Goal: Find contact information: Find contact information

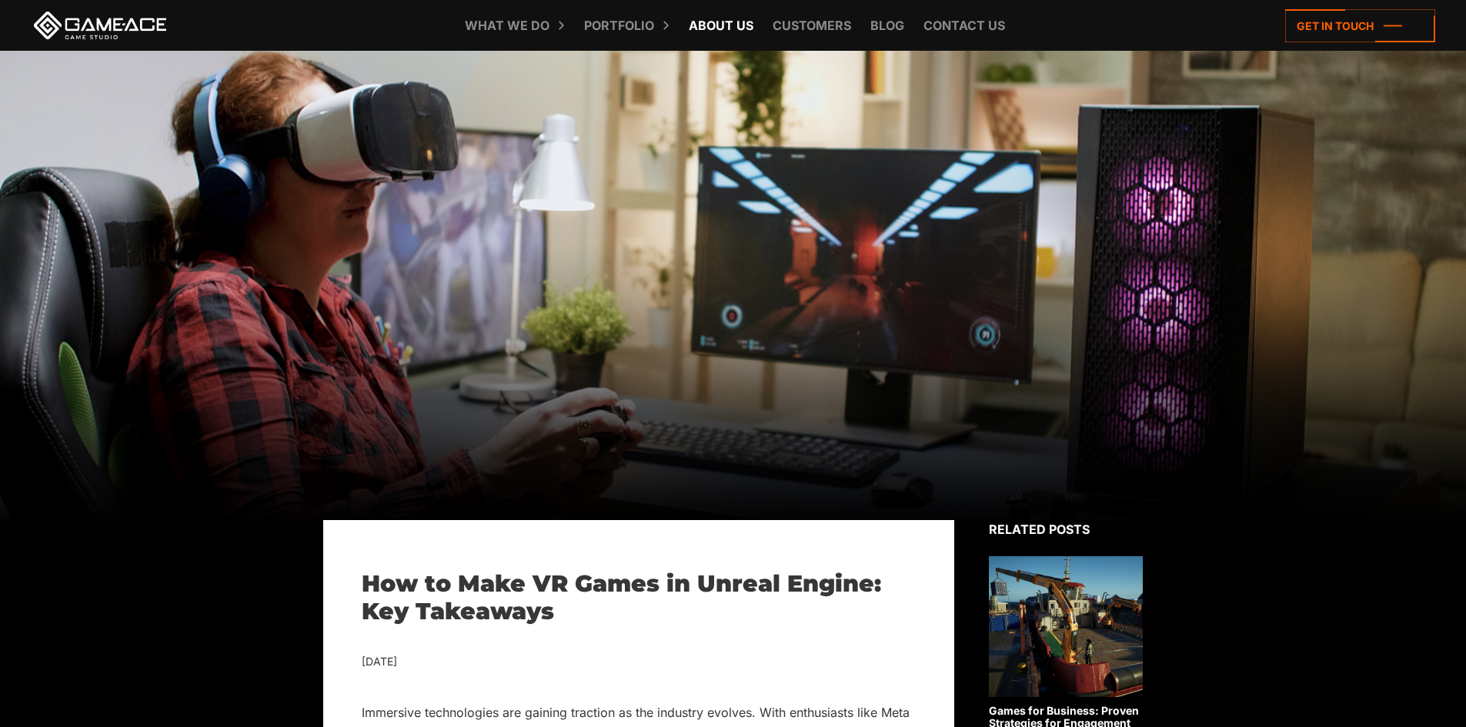
click at [731, 22] on link "About Us" at bounding box center [721, 25] width 80 height 51
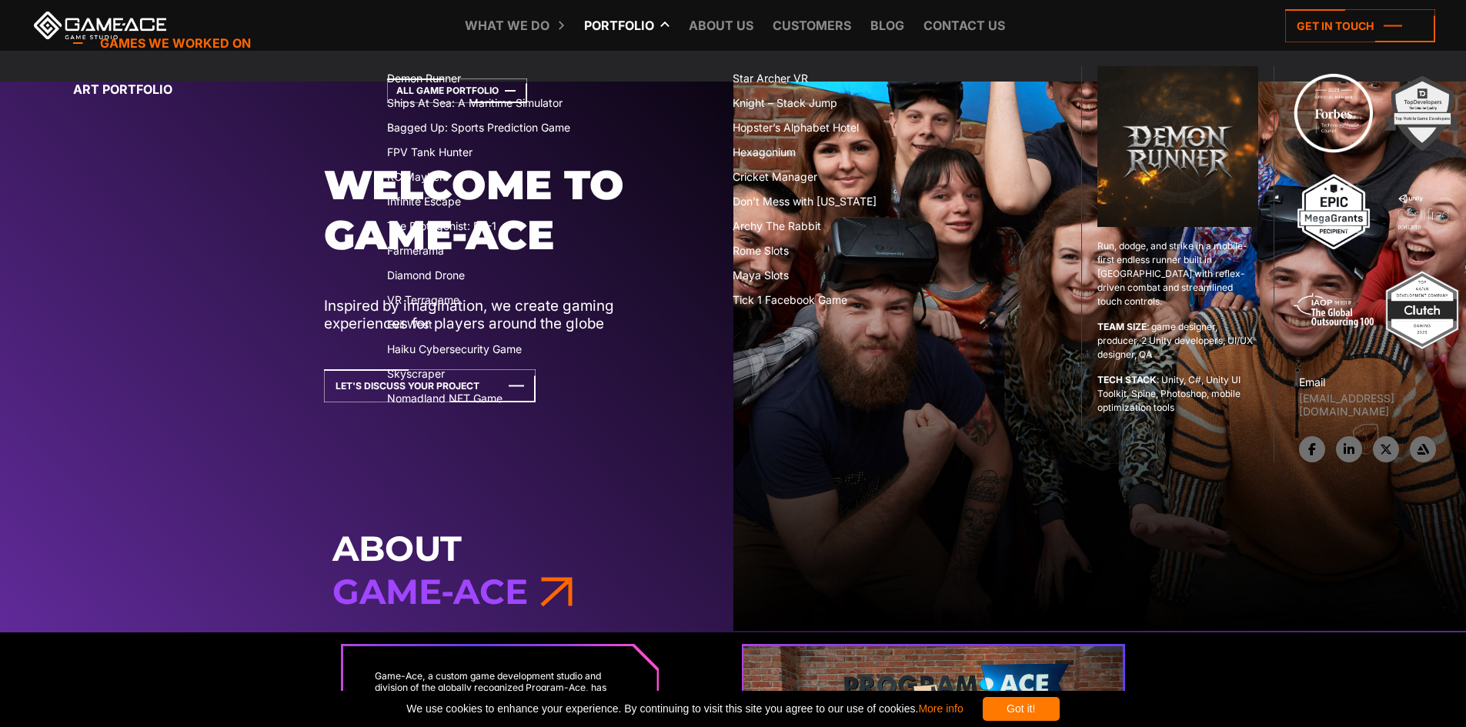
scroll to position [151, 0]
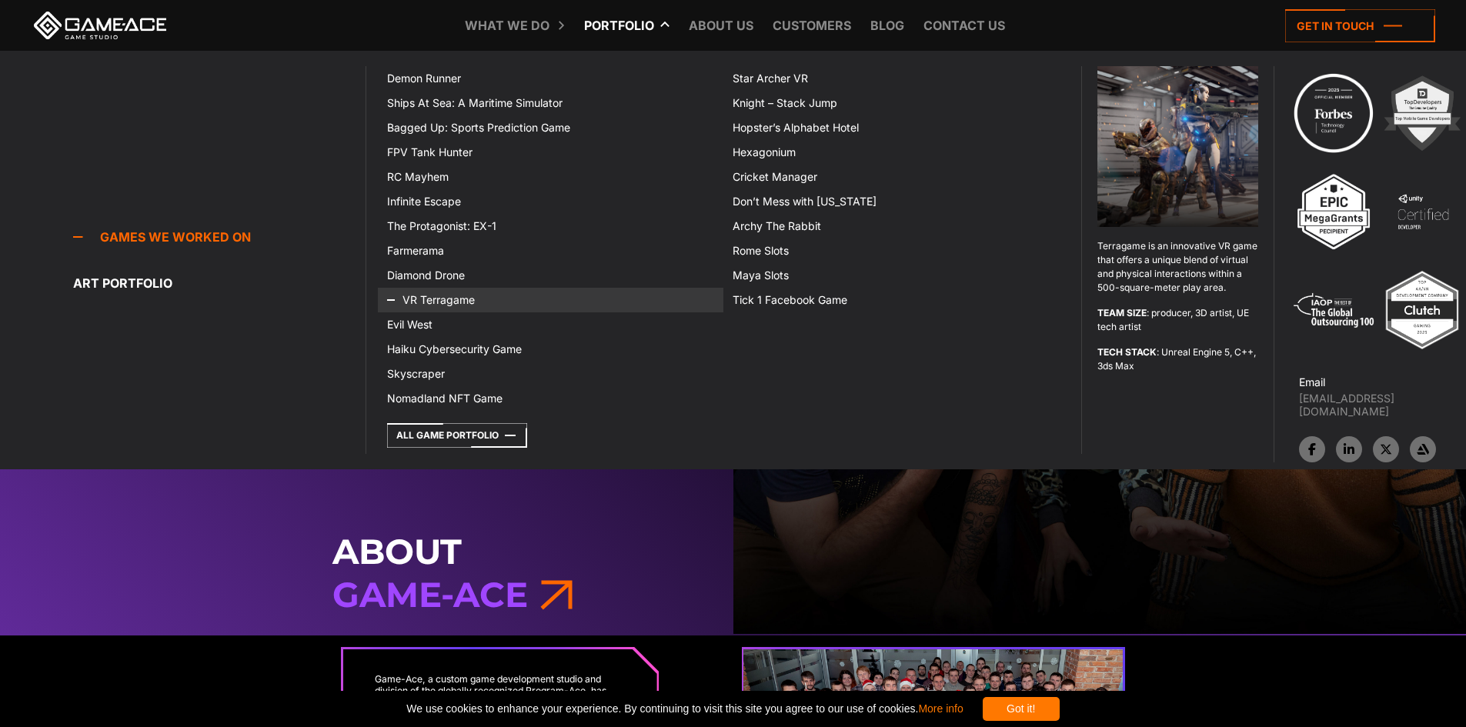
click at [438, 292] on link "VR Terragame" at bounding box center [550, 300] width 345 height 25
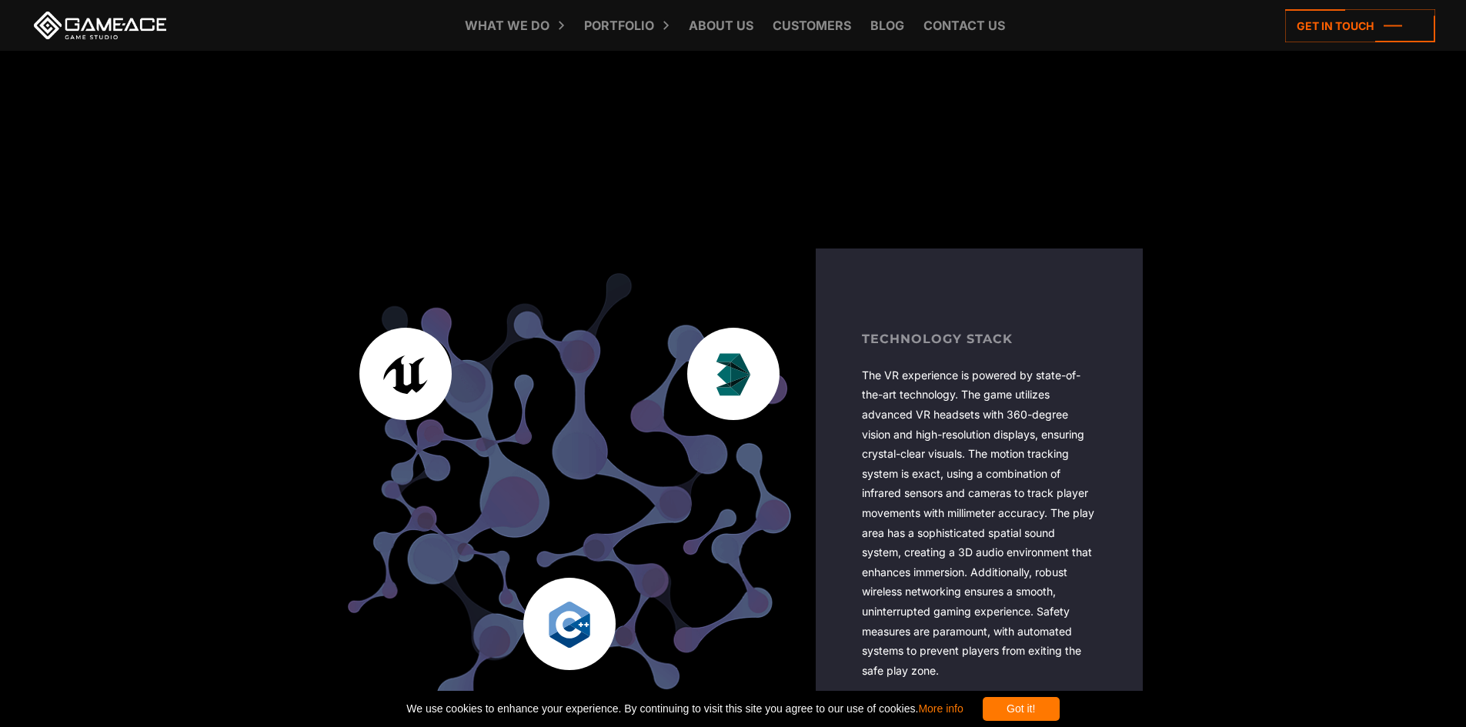
scroll to position [2308, 0]
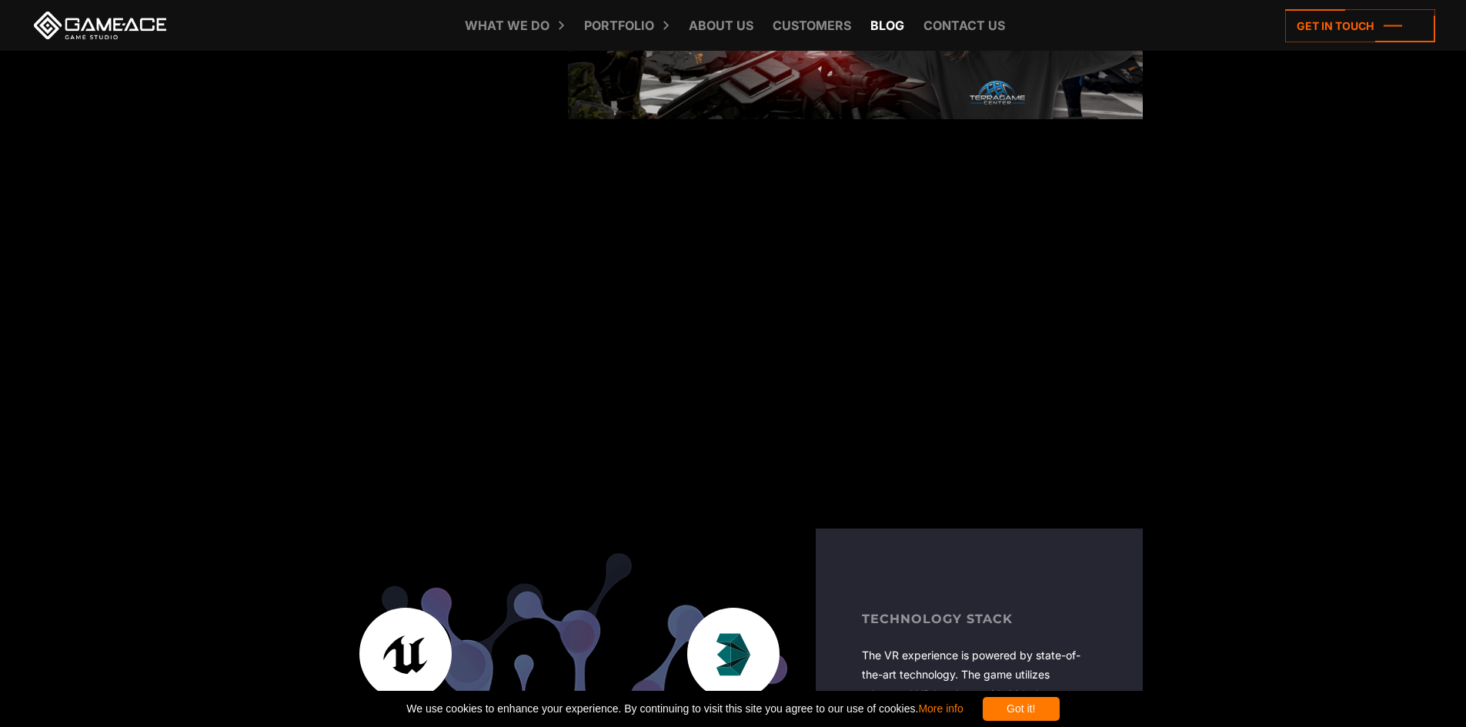
click at [881, 19] on link "Blog" at bounding box center [887, 25] width 49 height 51
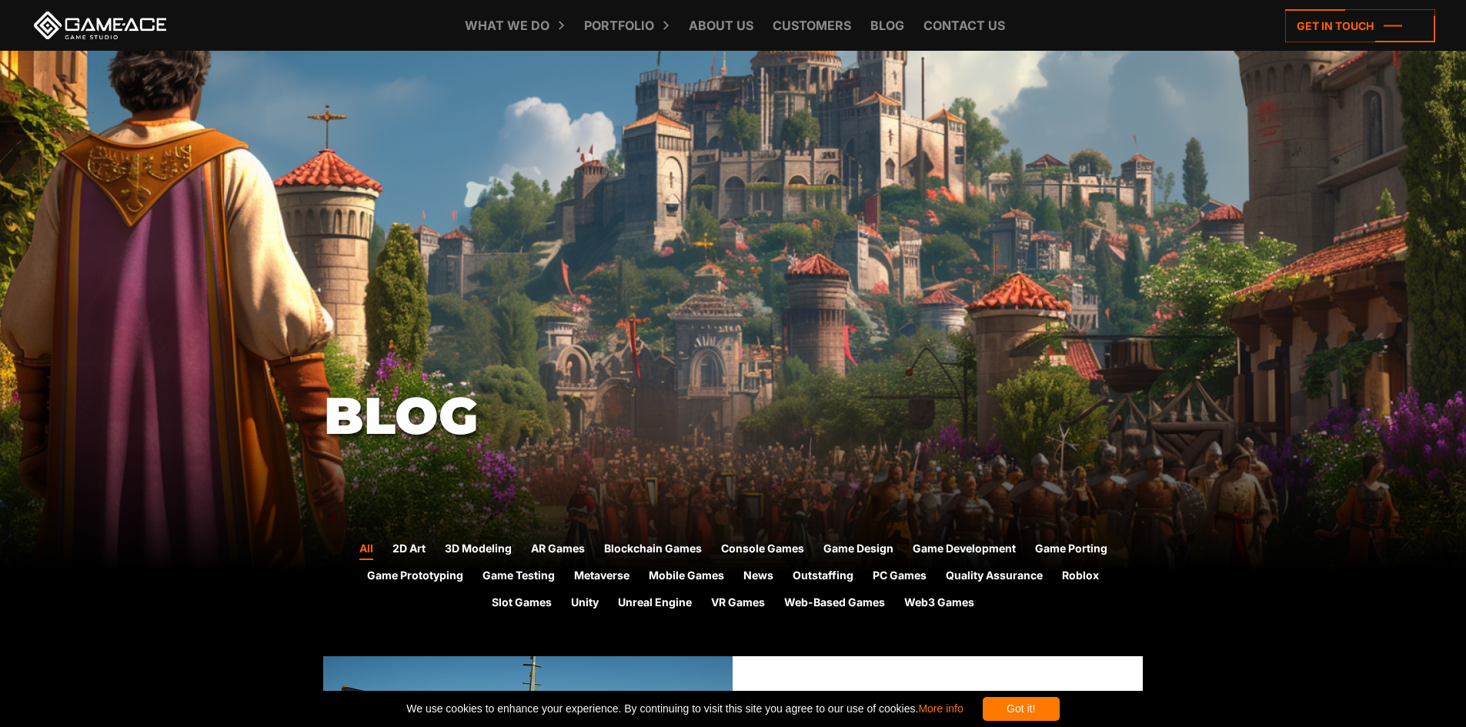
scroll to position [69, 0]
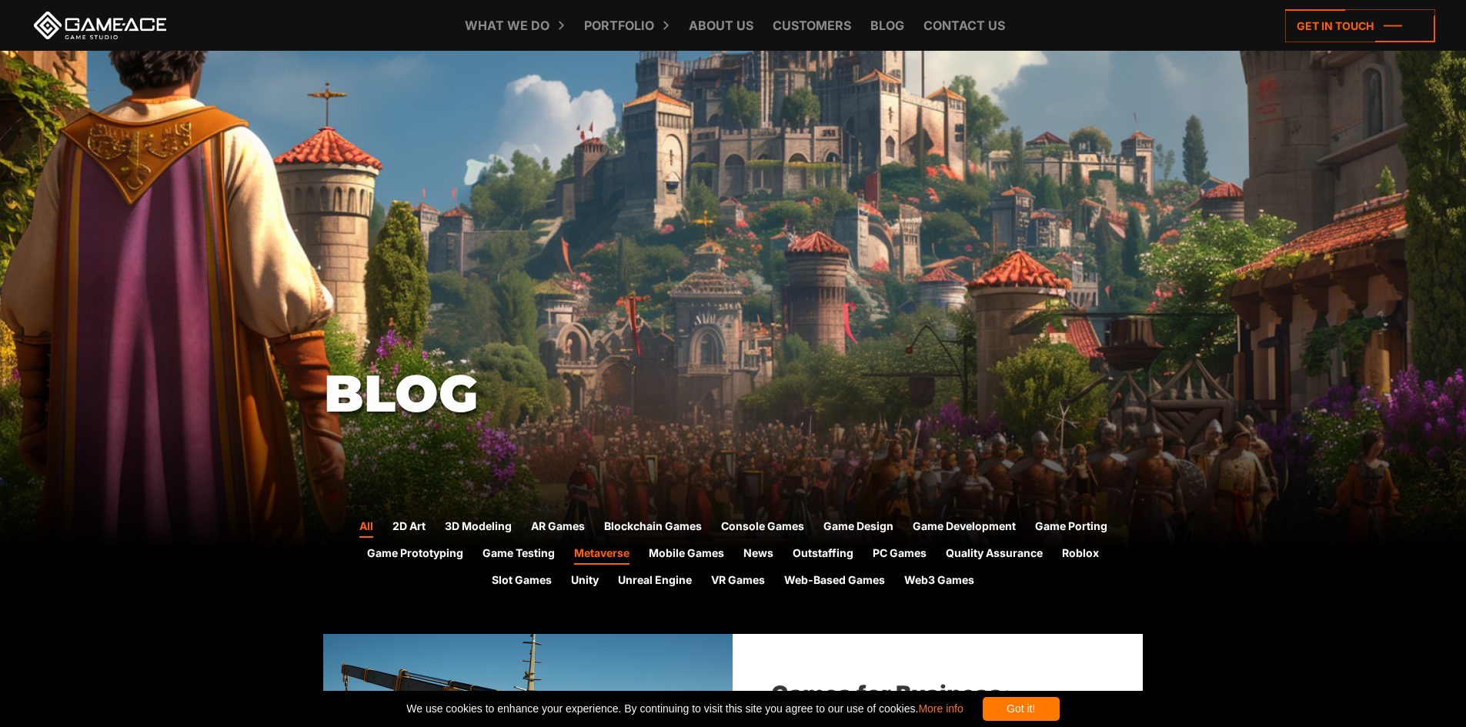
click at [612, 555] on link "Metaverse" at bounding box center [601, 555] width 55 height 20
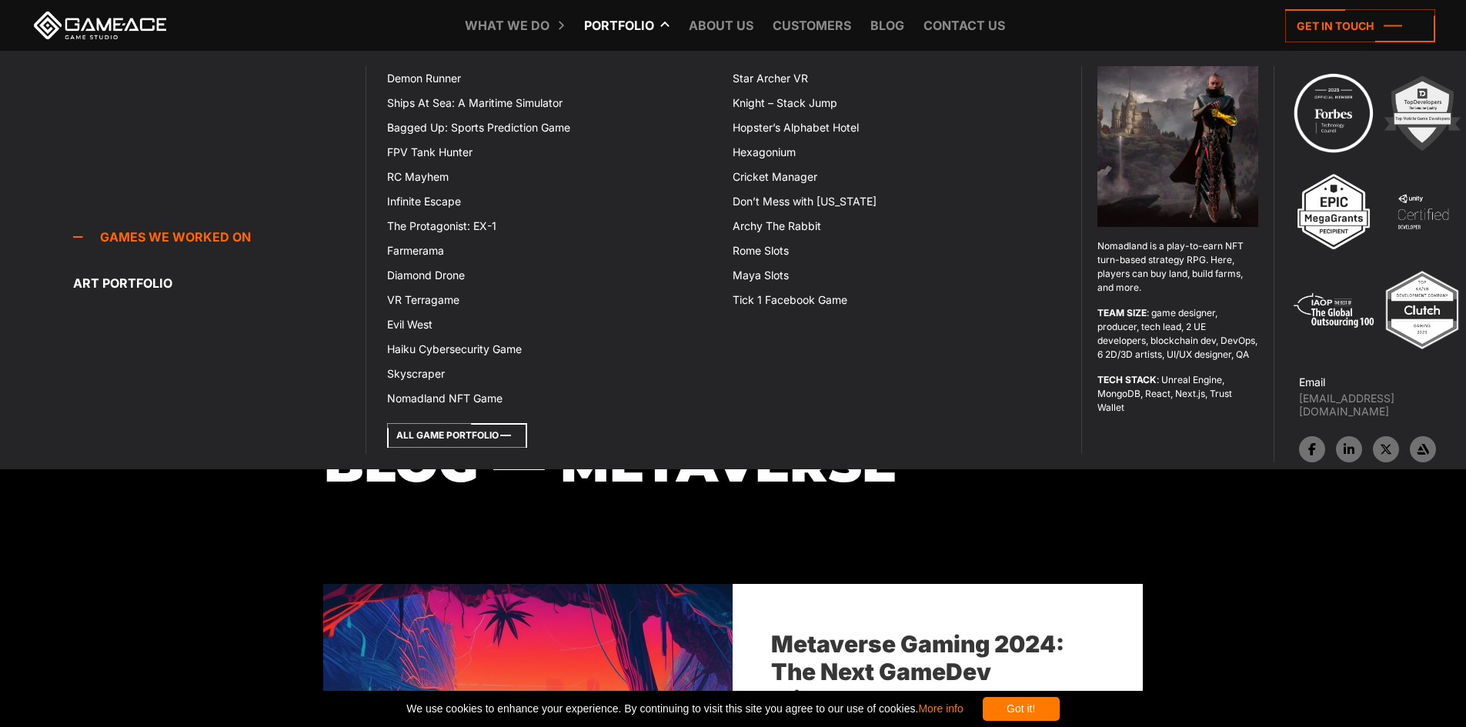
click at [466, 436] on icon at bounding box center [457, 435] width 140 height 25
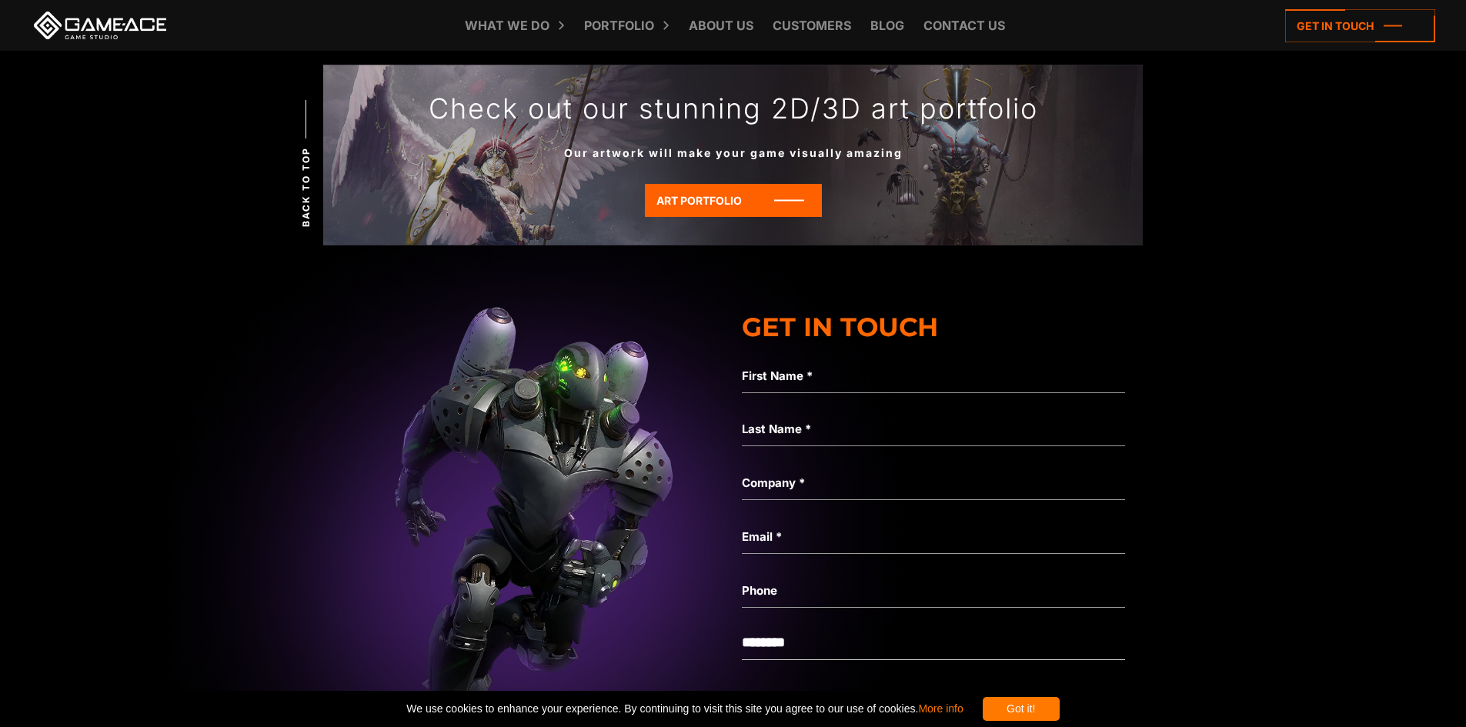
scroll to position [5232, 0]
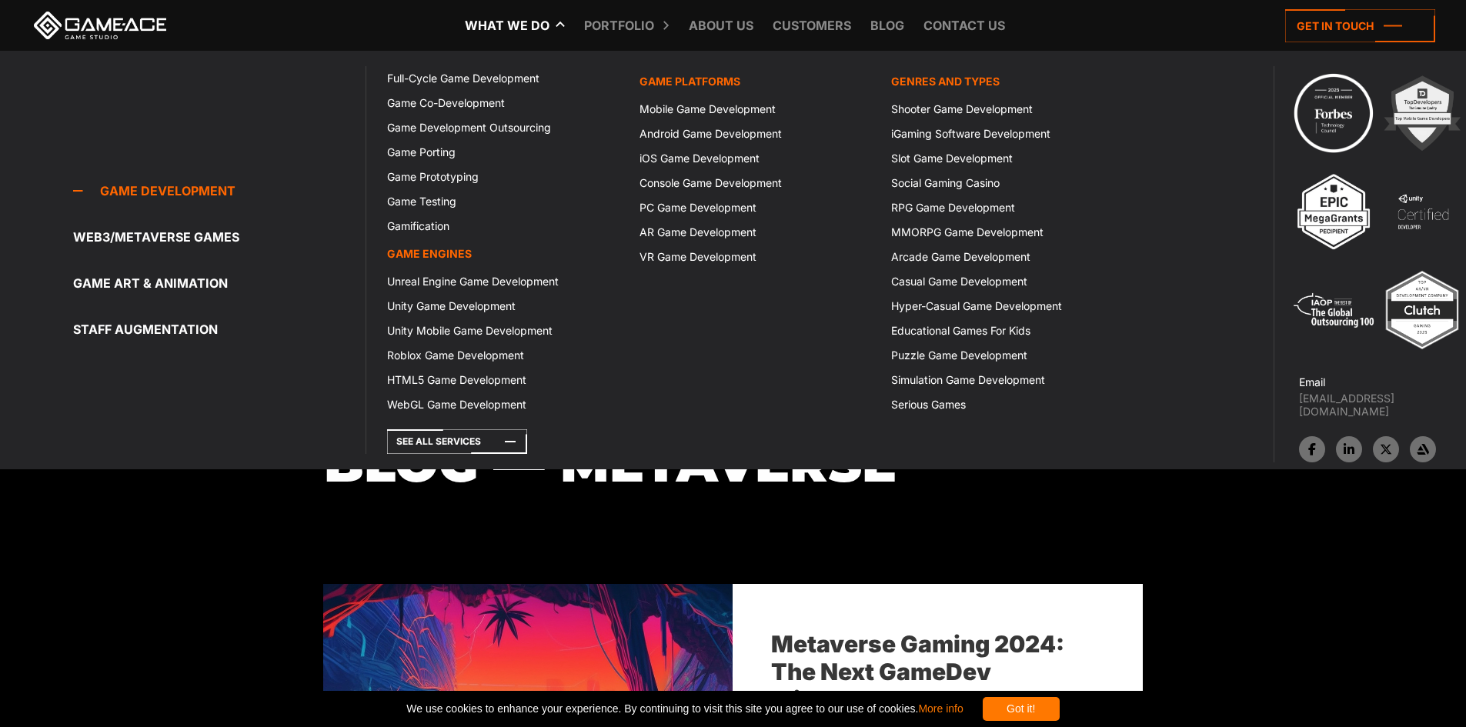
click at [1335, 108] on img at bounding box center [1333, 113] width 85 height 85
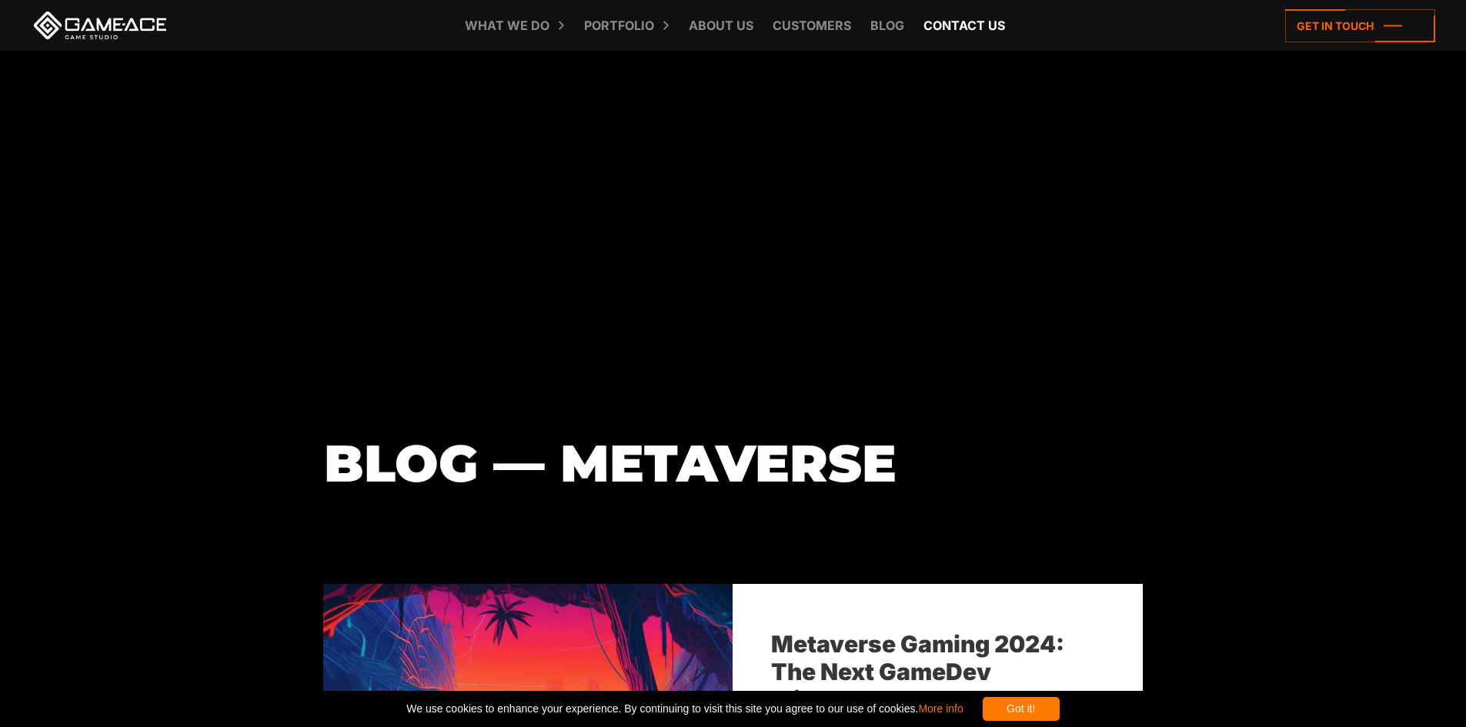
click at [987, 22] on link "Contact us" at bounding box center [964, 25] width 97 height 51
